Goal: Information Seeking & Learning: Learn about a topic

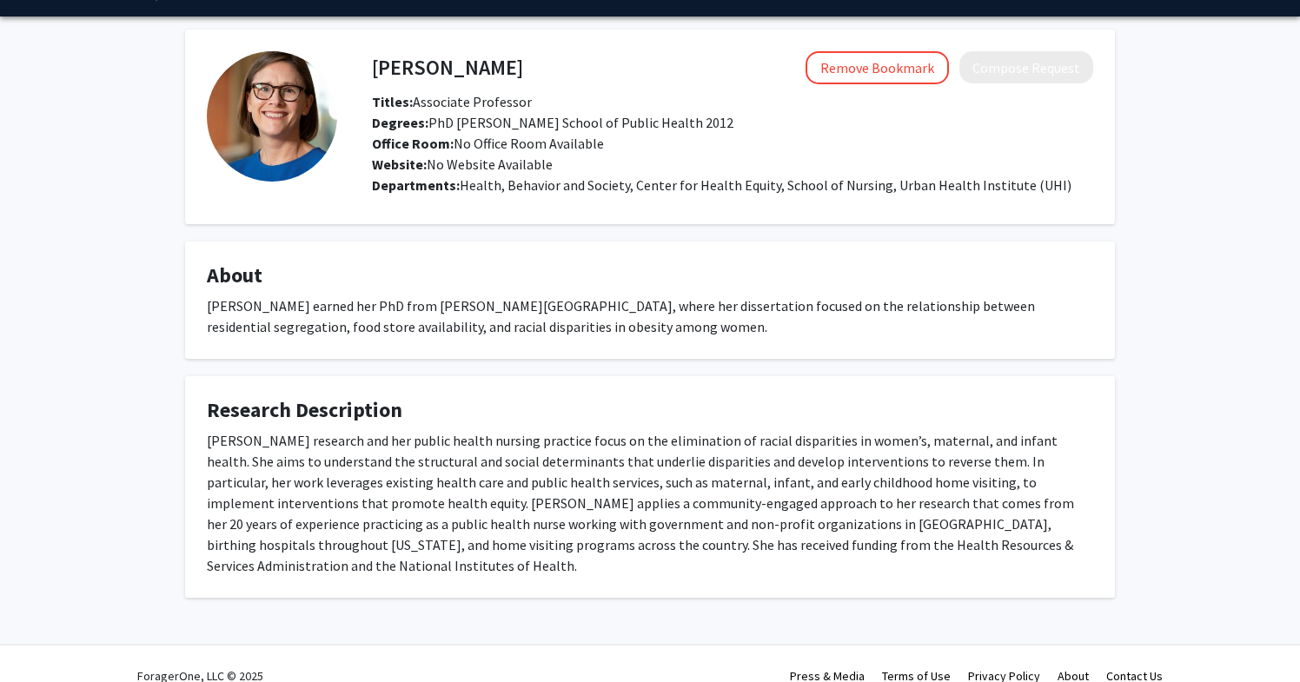
scroll to position [49, 0]
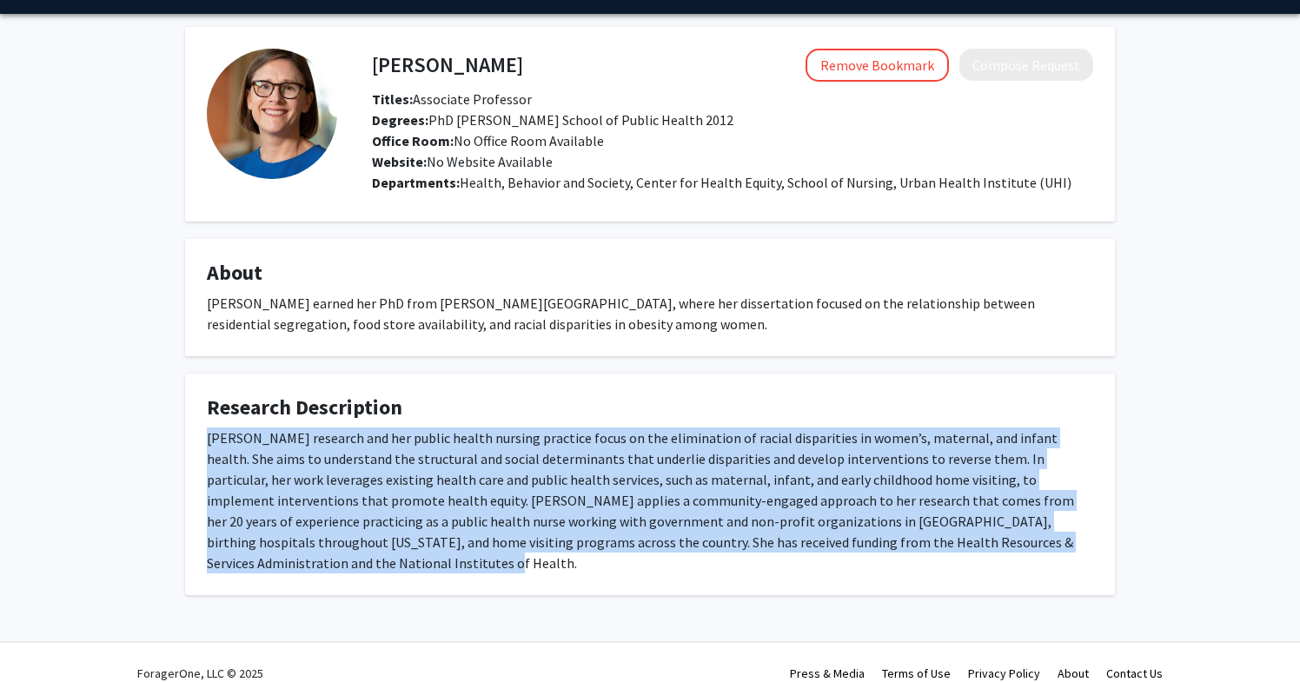
drag, startPoint x: 207, startPoint y: 439, endPoint x: 1048, endPoint y: 549, distance: 848.6
click at [1048, 549] on div "Kelly Bower’s research and her public health nursing practice focus on the elim…" at bounding box center [650, 501] width 887 height 146
copy div "Kelly Bower’s research and her public health nursing practice focus on the elim…"
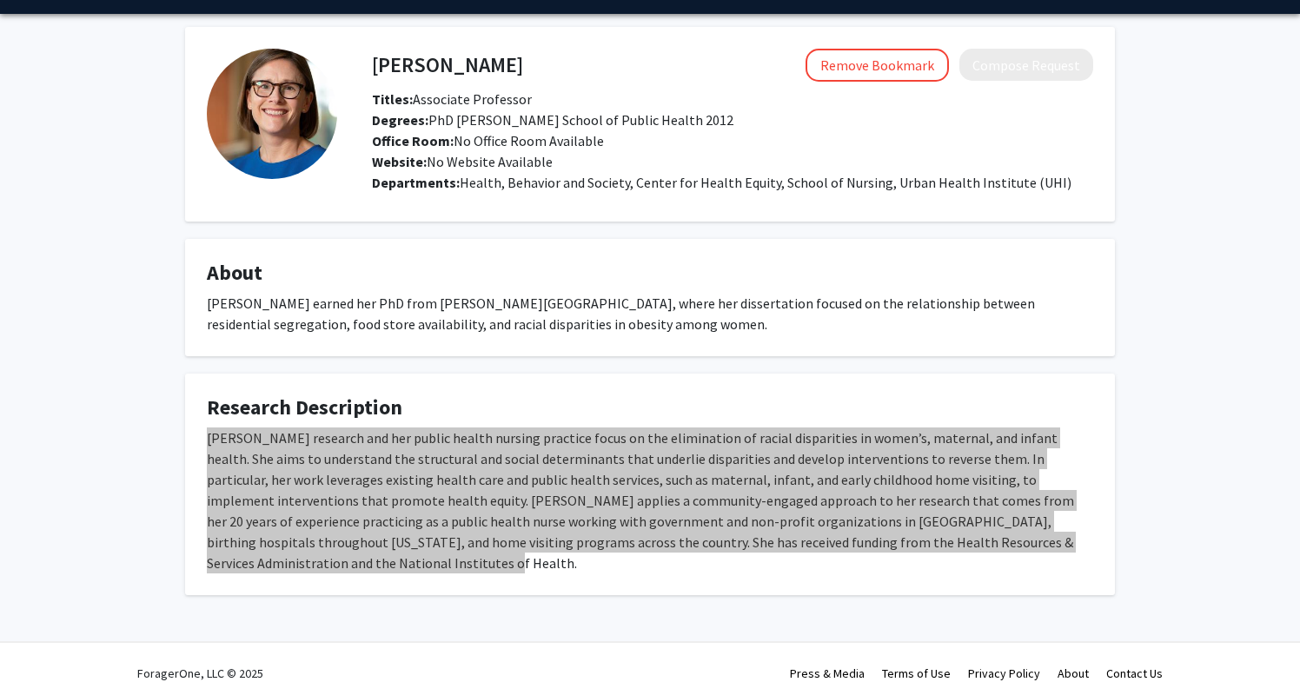
scroll to position [0, 0]
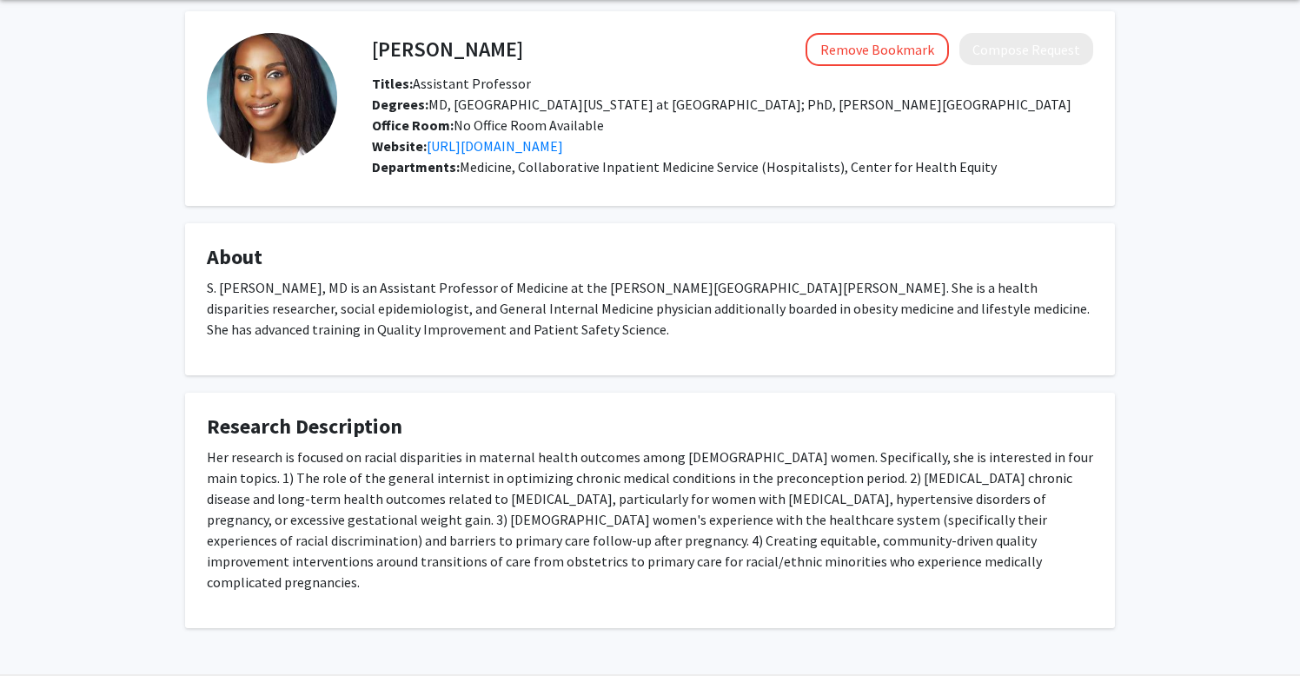
scroll to position [118, 0]
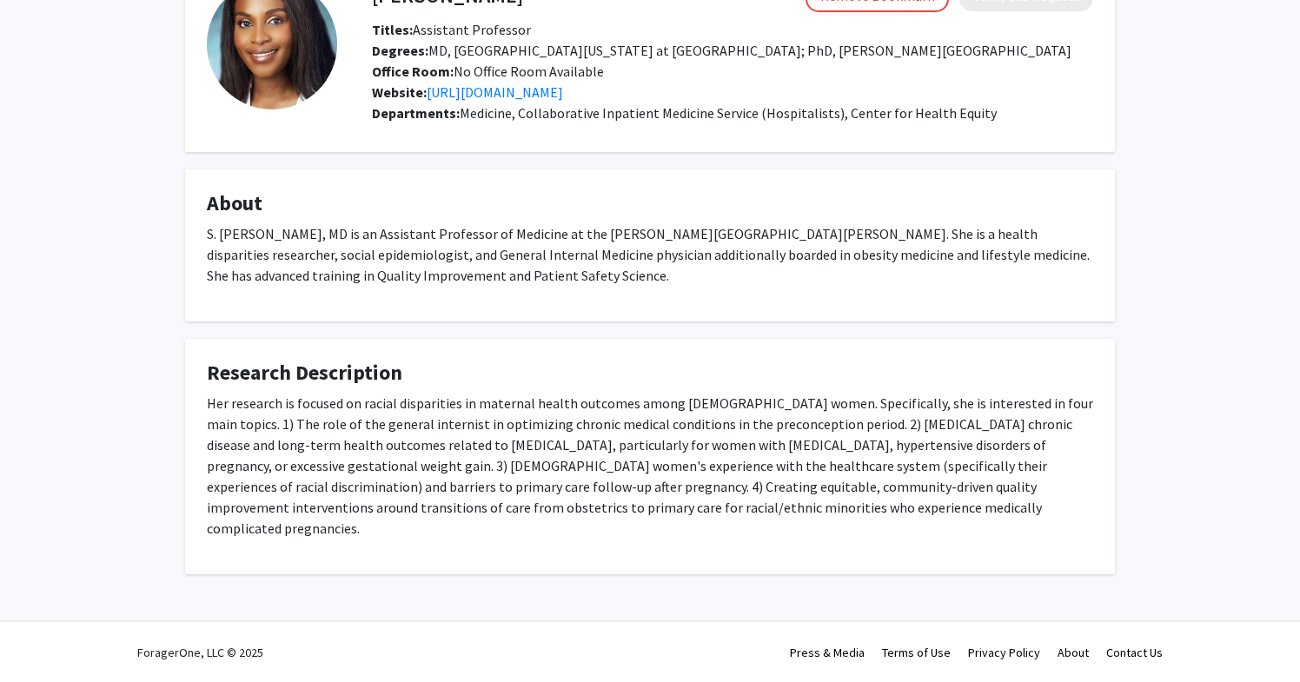
drag, startPoint x: 205, startPoint y: 424, endPoint x: 1005, endPoint y: 522, distance: 805.7
click at [1008, 526] on fg-card "Research Description Her research is focused on racial disparities in maternal …" at bounding box center [650, 457] width 930 height 236
copy p "Her research is focused on racial disparities in maternal health outcomes among…"
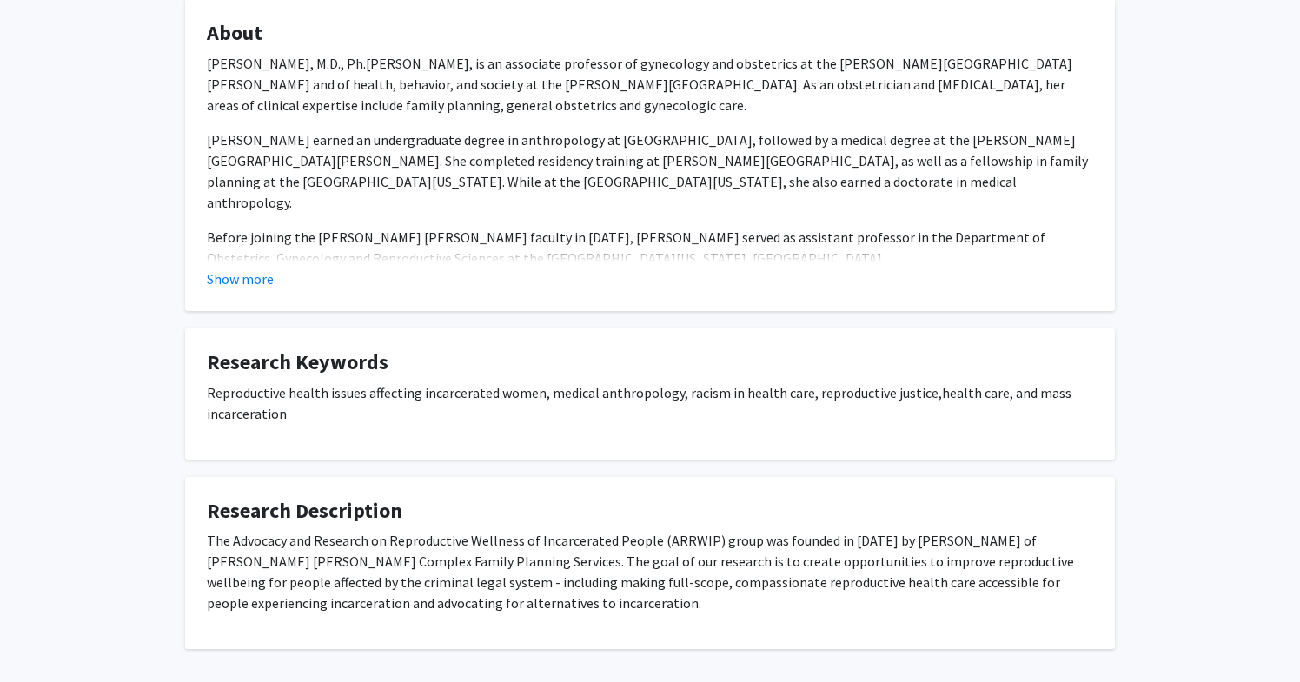
scroll to position [364, 0]
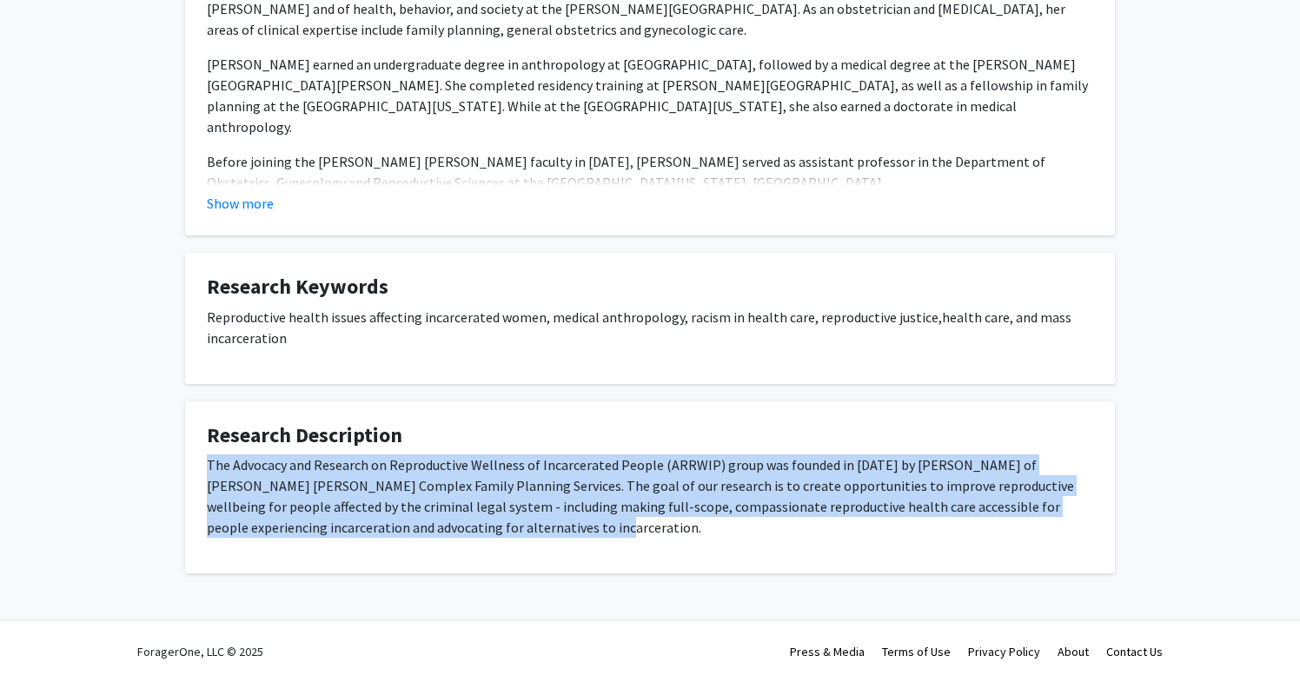
drag, startPoint x: 207, startPoint y: 467, endPoint x: 464, endPoint y: 527, distance: 264.2
click at [464, 527] on p "The Advocacy and Research on Reproductive Wellness of Incarcerated People (ARRW…" at bounding box center [650, 496] width 887 height 83
copy p "The Advocacy and Research on Reproductive Wellness of Incarcerated People (ARRW…"
